Goal: Check status: Check status

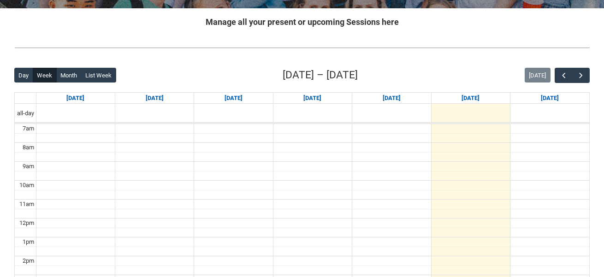
scroll to position [174, 0]
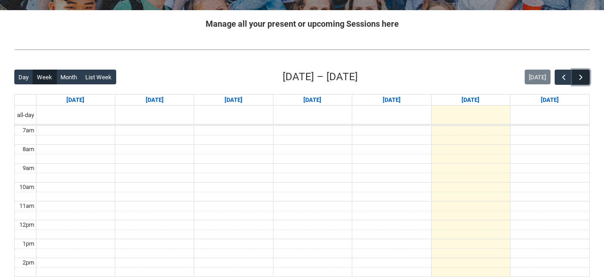
click at [586, 77] on span "button" at bounding box center [581, 77] width 9 height 9
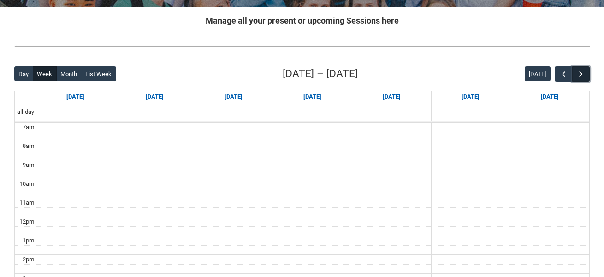
scroll to position [178, 0]
click at [583, 75] on span "button" at bounding box center [581, 73] width 9 height 9
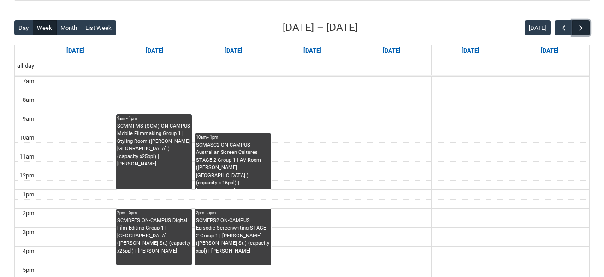
scroll to position [217, 0]
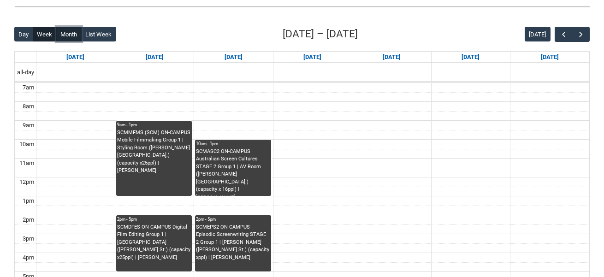
click at [72, 35] on button "Month" at bounding box center [68, 34] width 25 height 15
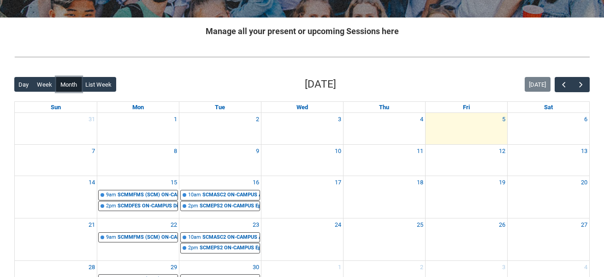
scroll to position [161, 0]
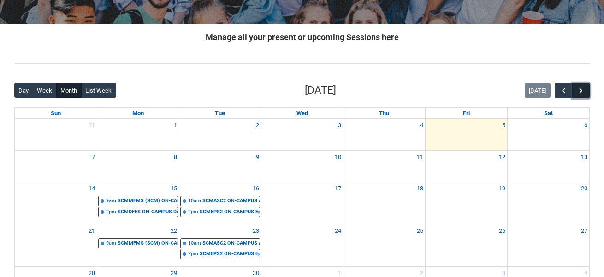
click at [582, 91] on span "button" at bounding box center [581, 90] width 9 height 9
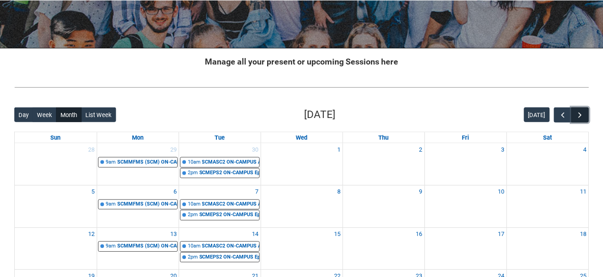
scroll to position [137, 0]
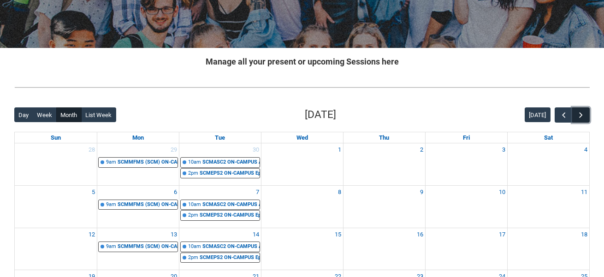
click at [581, 117] on span "button" at bounding box center [581, 115] width 9 height 9
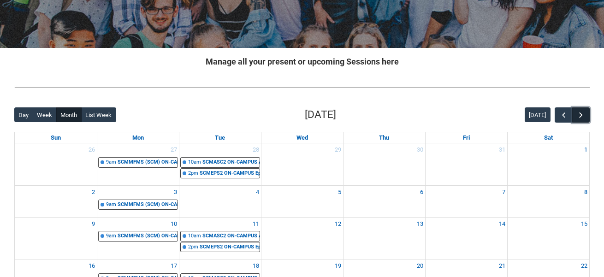
click at [580, 112] on span "button" at bounding box center [581, 115] width 9 height 9
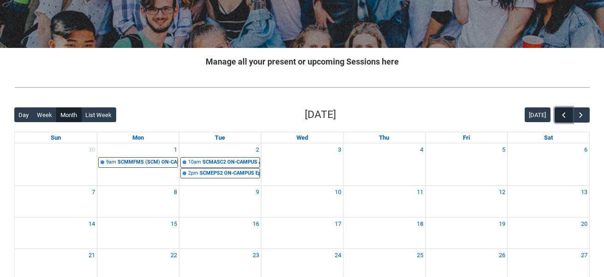
click at [560, 116] on span "button" at bounding box center [564, 115] width 9 height 9
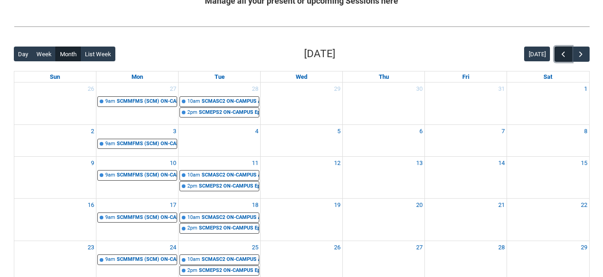
scroll to position [196, 0]
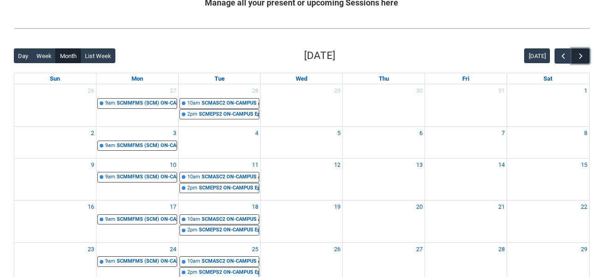
click at [582, 57] on span "button" at bounding box center [580, 56] width 9 height 9
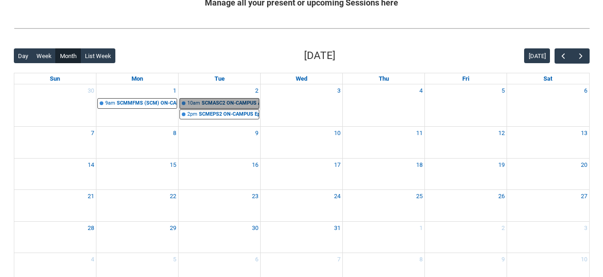
click at [227, 104] on link "10am SCMASC2 ON-CAMPUS Australian Screen Cultures STAGE 2 Group 1 | AV Room (Cr…" at bounding box center [219, 103] width 80 height 11
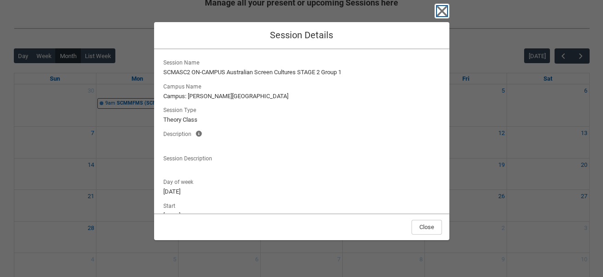
click at [436, 11] on icon "button" at bounding box center [442, 11] width 15 height 15
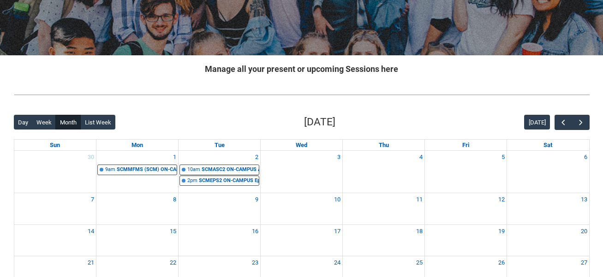
scroll to position [0, 0]
